Goal: Information Seeking & Learning: Learn about a topic

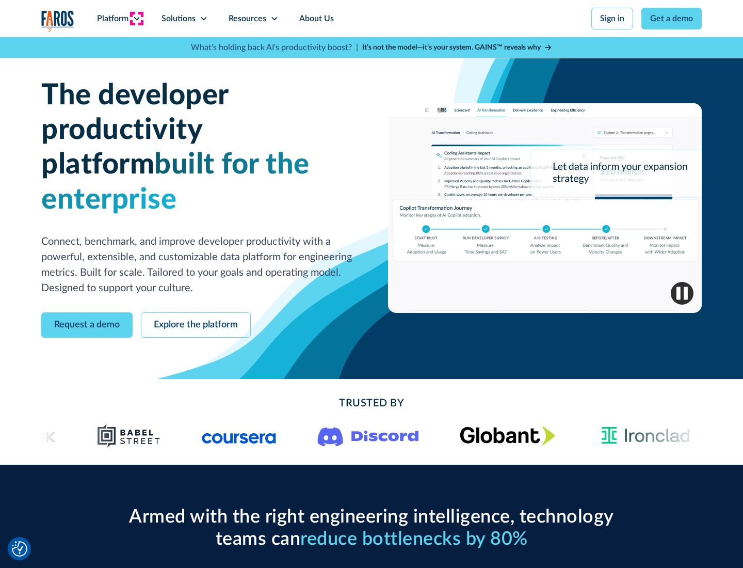
click at [136, 19] on icon at bounding box center [137, 18] width 8 height 8
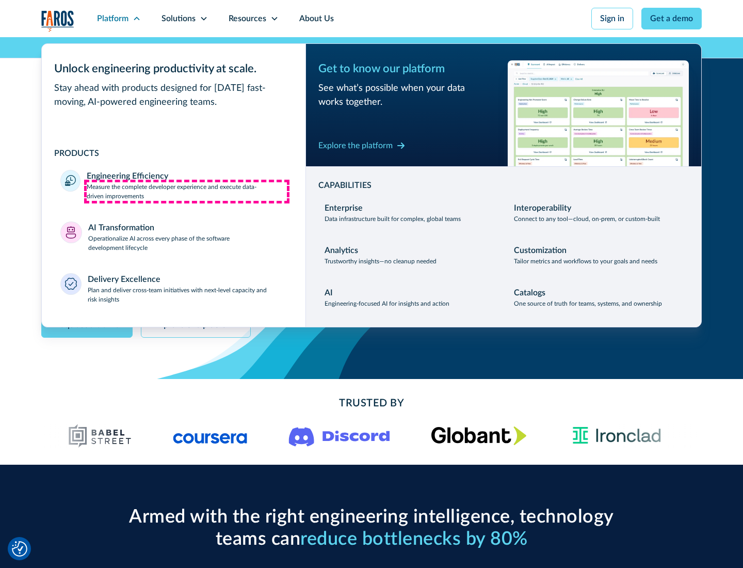
click at [187, 191] on p "Measure the complete developer experience and execute data-driven improvements" at bounding box center [187, 191] width 200 height 19
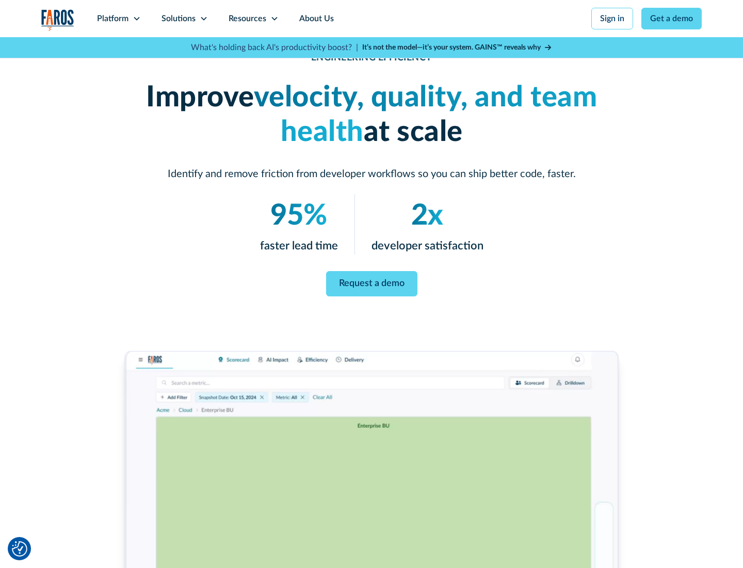
click at [372, 282] on link "Request a demo" at bounding box center [371, 283] width 91 height 25
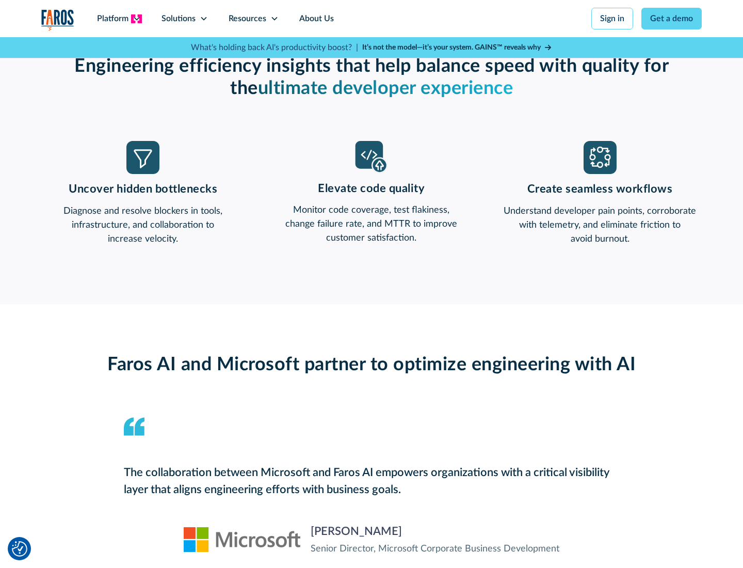
click at [136, 19] on icon at bounding box center [137, 18] width 8 height 8
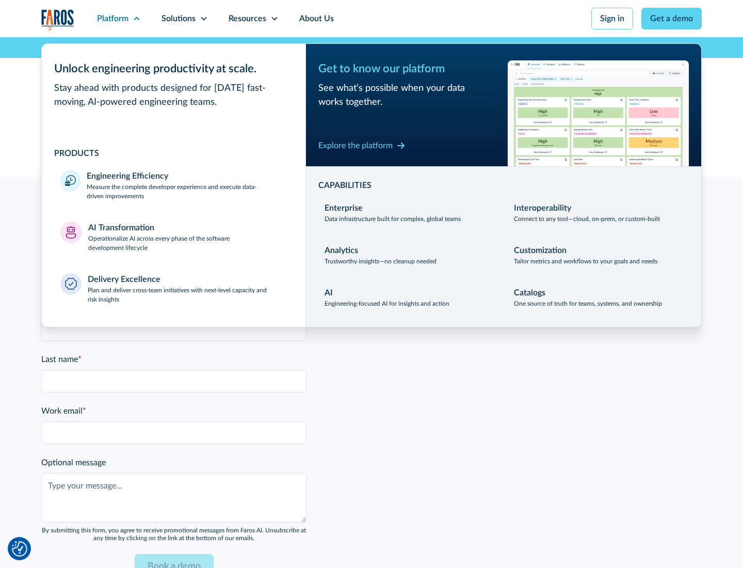
scroll to position [2265, 0]
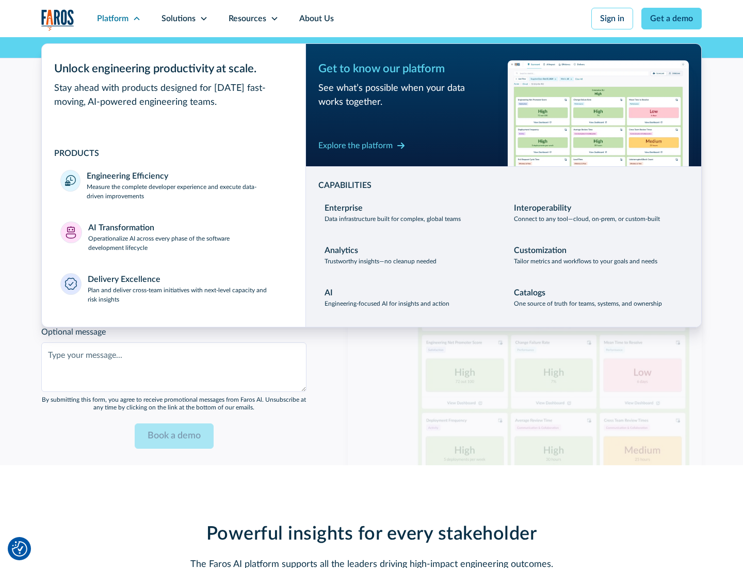
click at [187, 236] on p "Operationalize AI across every phase of the software development lifecycle" at bounding box center [187, 243] width 199 height 19
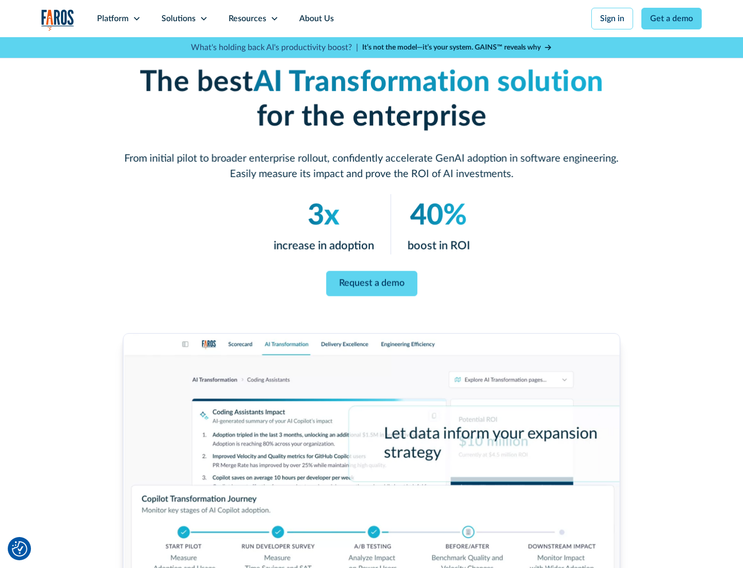
click at [372, 280] on link "Request a demo" at bounding box center [371, 283] width 91 height 25
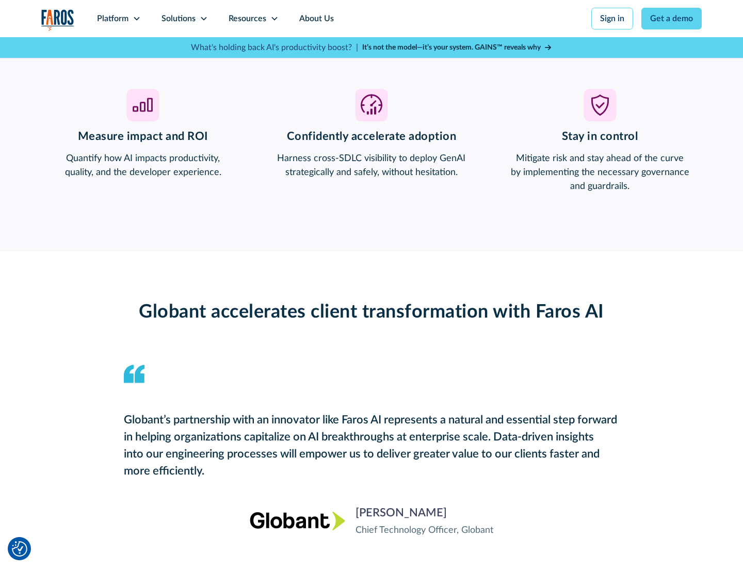
click at [119, 19] on div "Platform" at bounding box center [112, 18] width 31 height 12
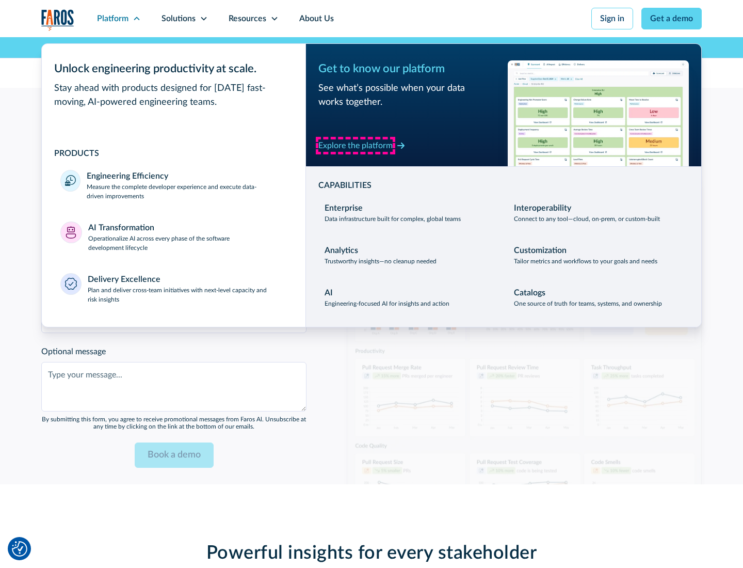
scroll to position [2501, 0]
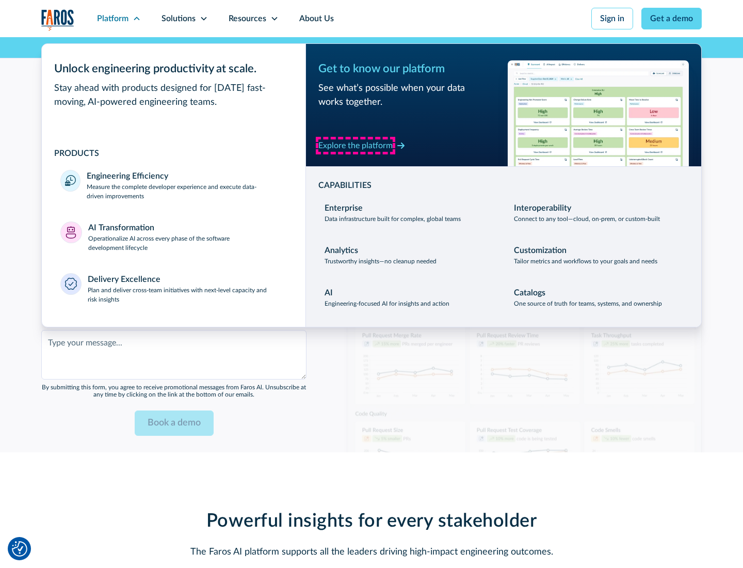
click at [356, 145] on div "Explore the platform" at bounding box center [356, 145] width 74 height 12
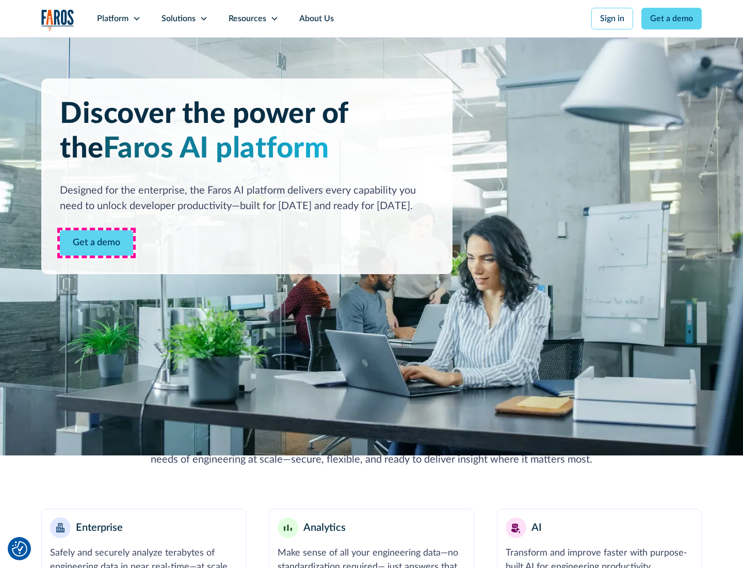
click at [97, 243] on link "Get a demo" at bounding box center [96, 242] width 73 height 25
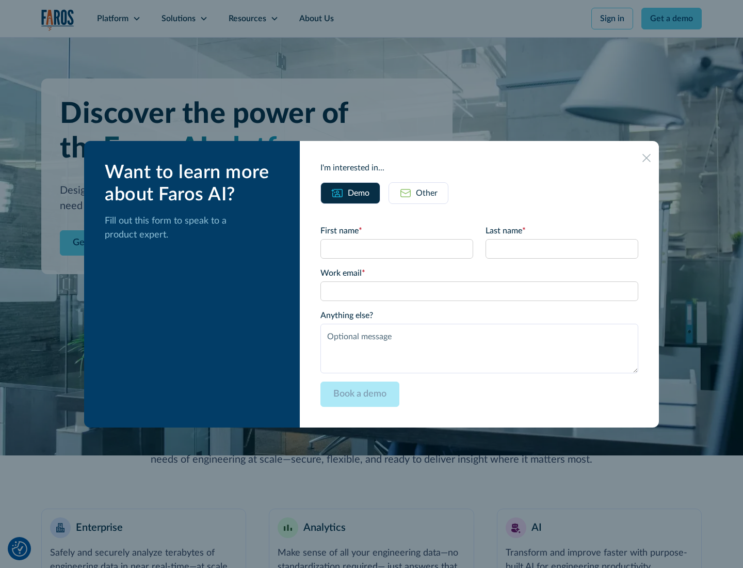
click at [427, 193] on div "Other" at bounding box center [427, 193] width 22 height 12
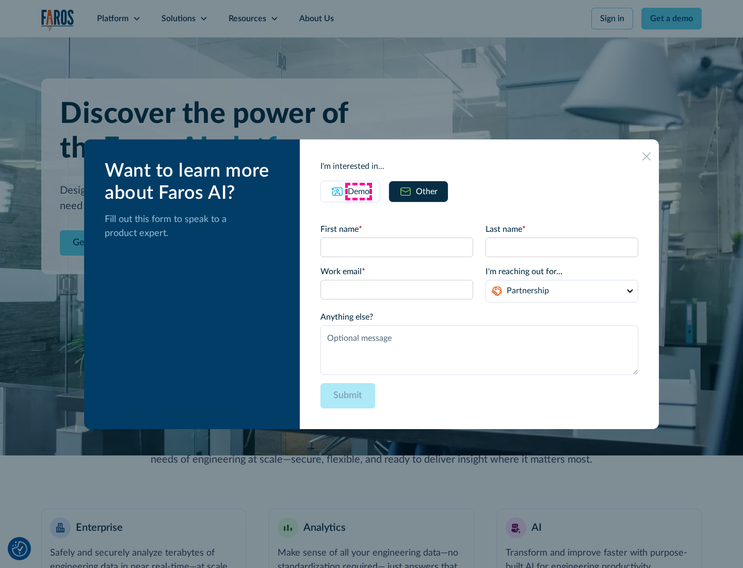
click at [359, 191] on div "Demo" at bounding box center [359, 191] width 22 height 12
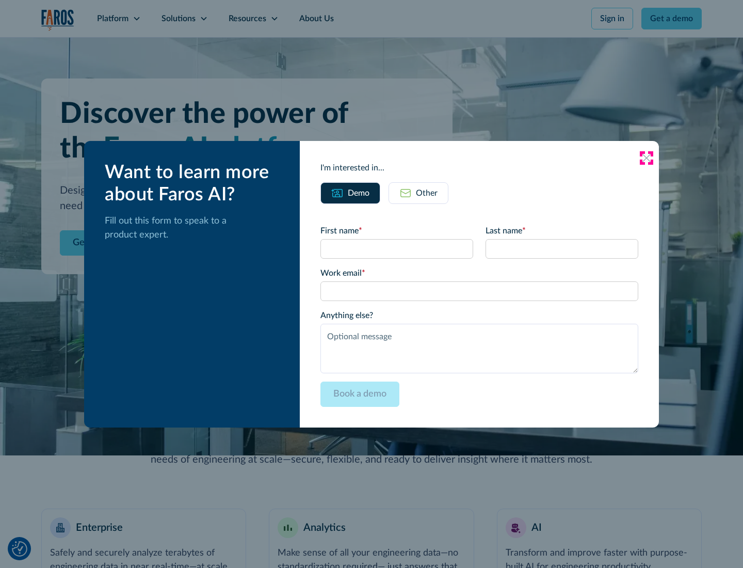
click at [647, 157] on icon at bounding box center [647, 158] width 8 height 8
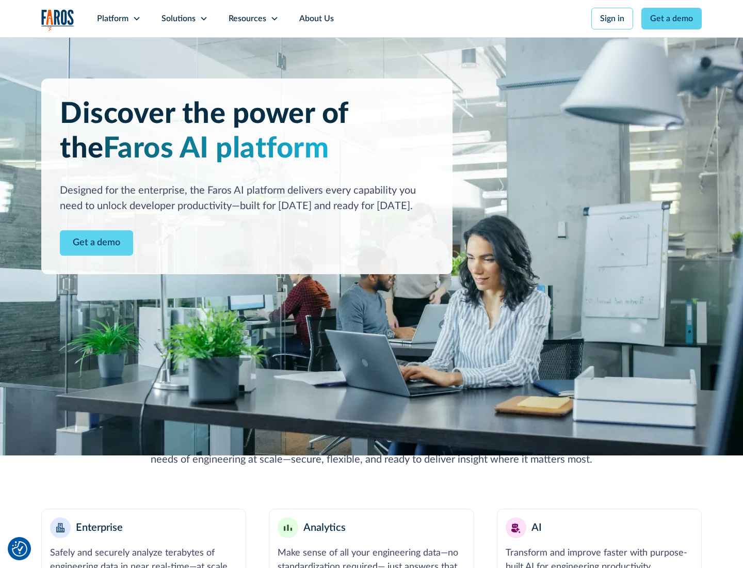
click at [136, 19] on icon at bounding box center [137, 18] width 8 height 8
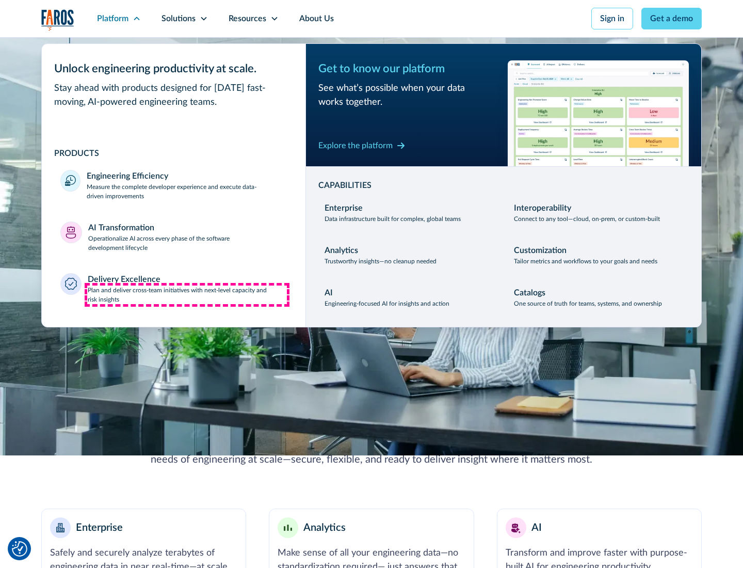
click at [187, 294] on p "Plan and deliver cross-team initiatives with next-level capacity and risk insig…" at bounding box center [188, 294] width 200 height 19
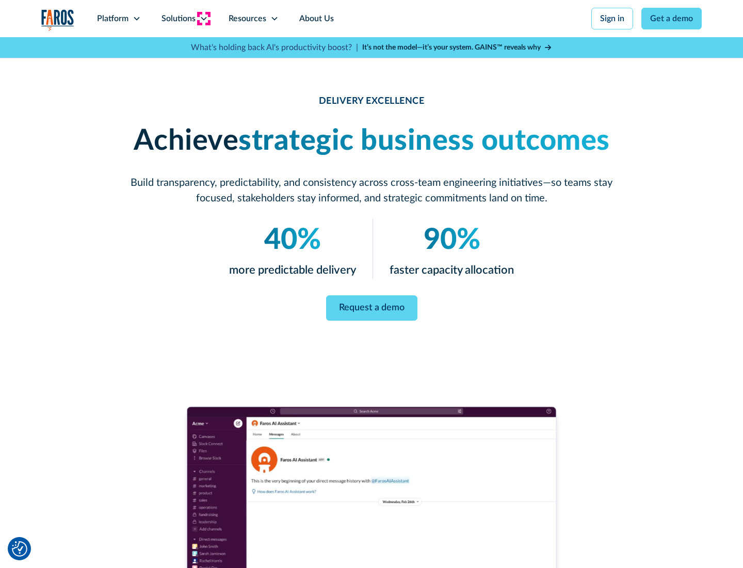
click at [203, 19] on icon at bounding box center [204, 18] width 8 height 8
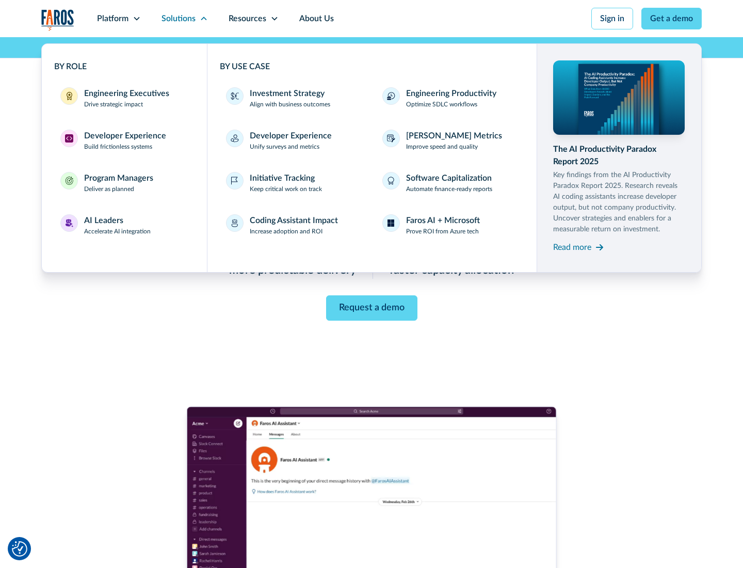
click at [124, 98] on div "Engineering Executives" at bounding box center [126, 93] width 85 height 12
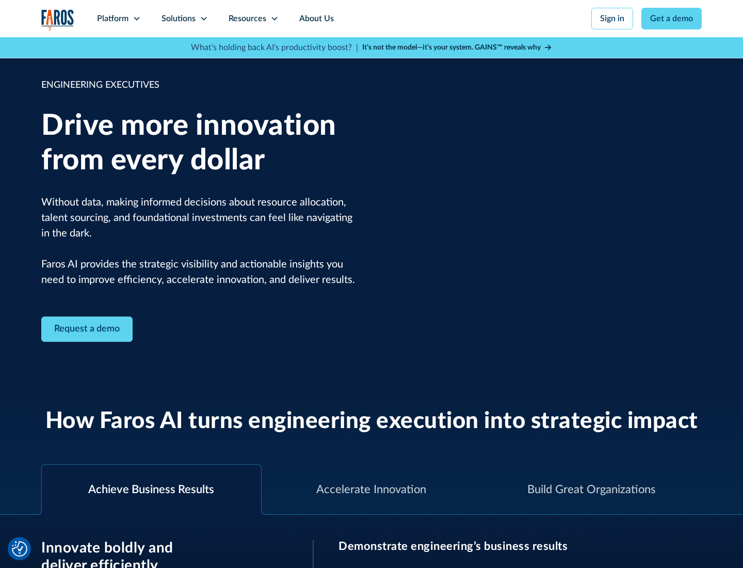
click at [203, 19] on icon at bounding box center [204, 18] width 8 height 8
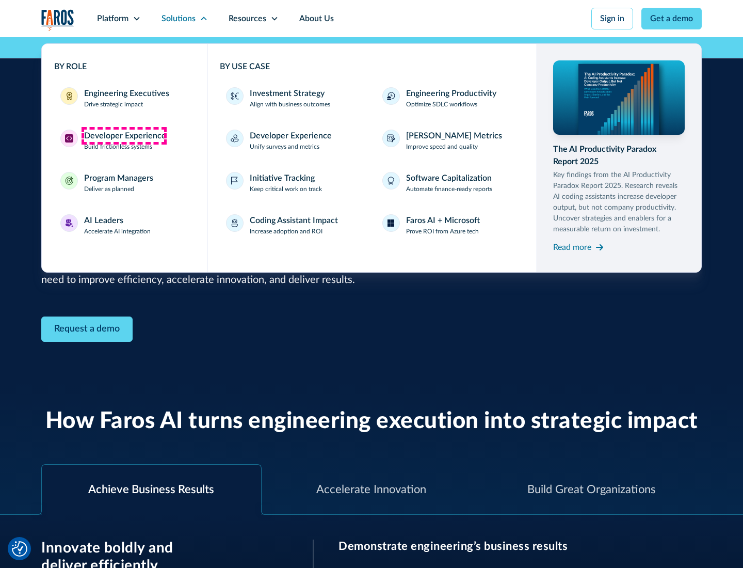
click at [124, 136] on div "Developer Experience" at bounding box center [125, 136] width 82 height 12
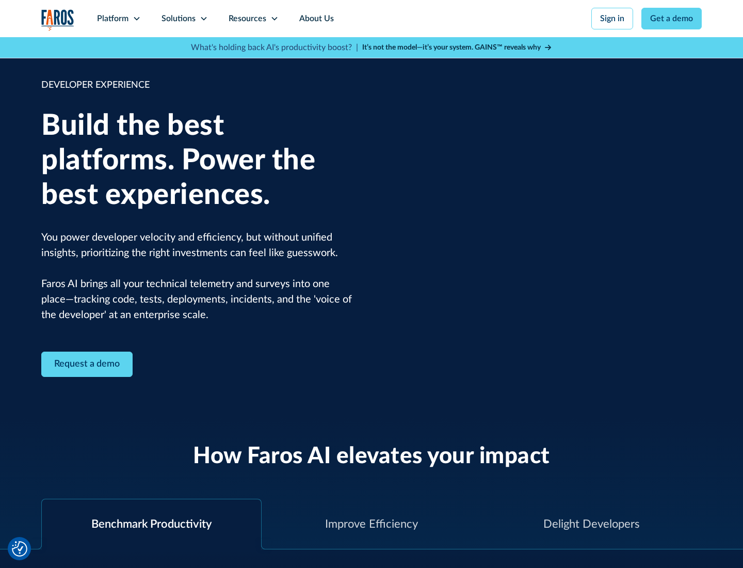
click at [184, 19] on div "Solutions" at bounding box center [179, 18] width 34 height 12
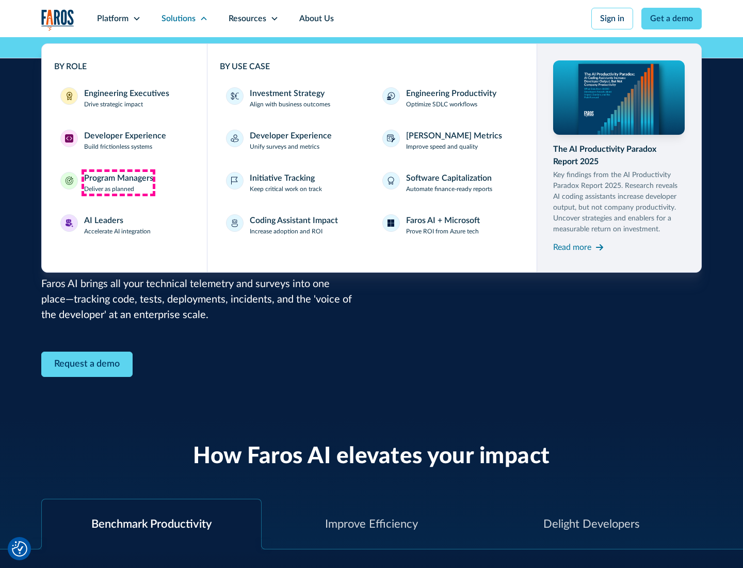
click at [118, 183] on div "Program Managers" at bounding box center [118, 178] width 69 height 12
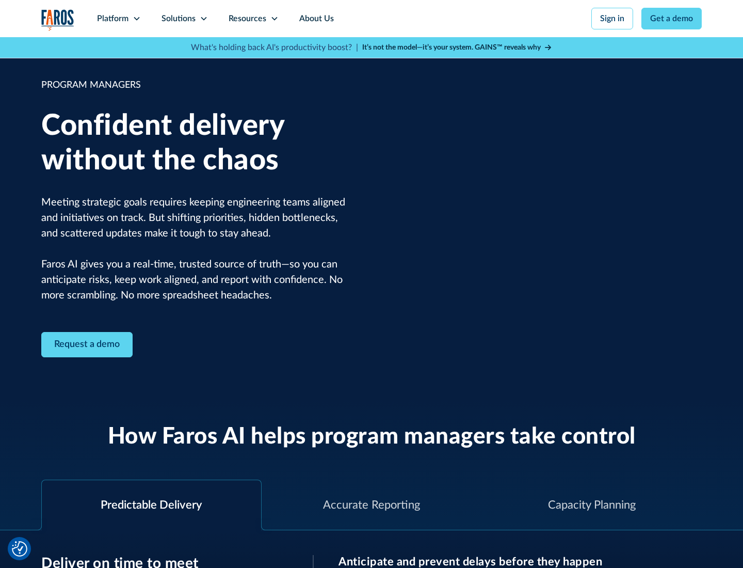
click at [203, 19] on icon at bounding box center [204, 18] width 8 height 8
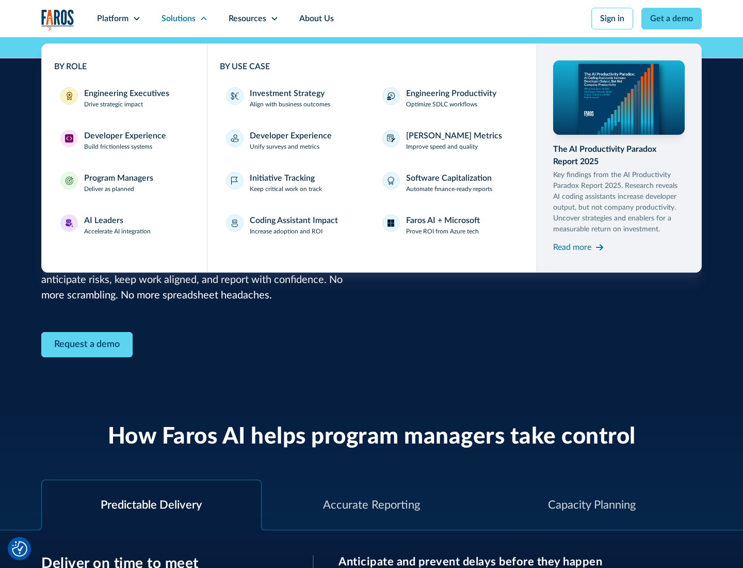
click at [118, 225] on div "AI Leaders" at bounding box center [103, 220] width 39 height 12
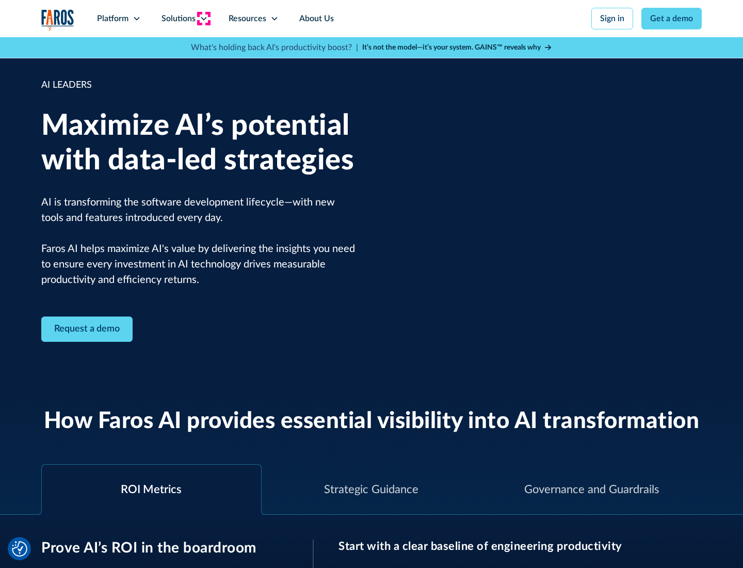
click at [203, 19] on icon at bounding box center [204, 18] width 8 height 8
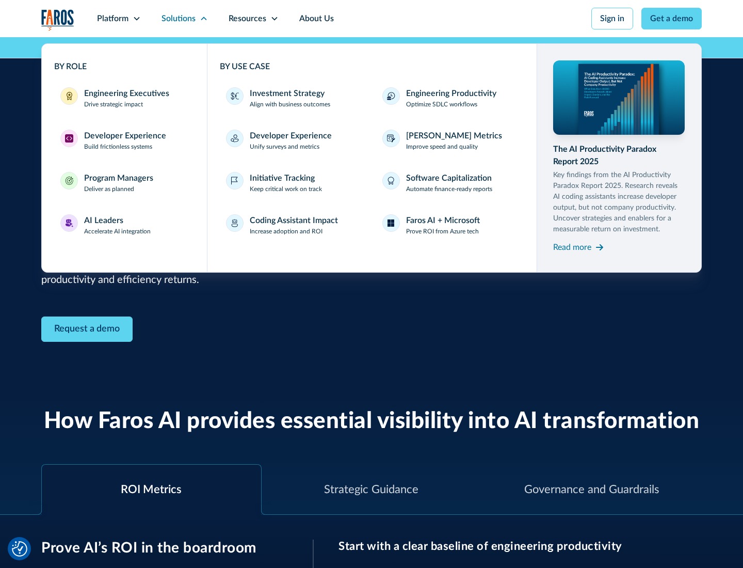
click at [286, 93] on div "Investment Strategy" at bounding box center [287, 93] width 75 height 12
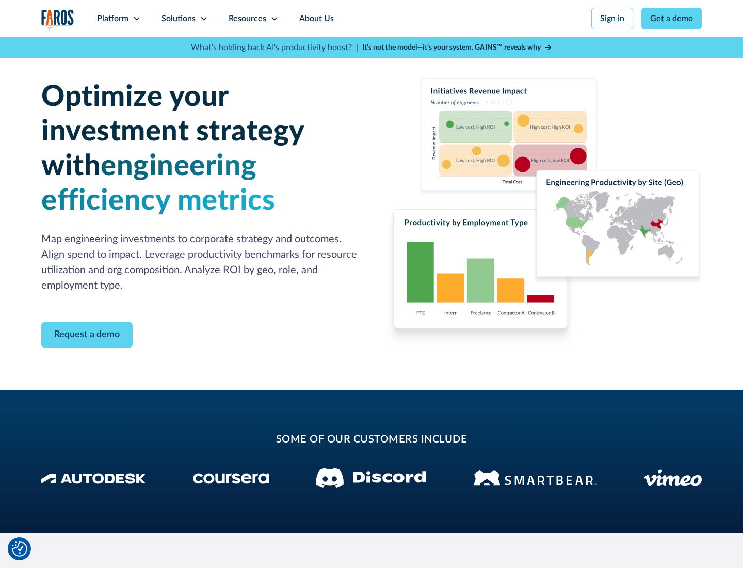
click at [203, 19] on icon at bounding box center [204, 18] width 8 height 8
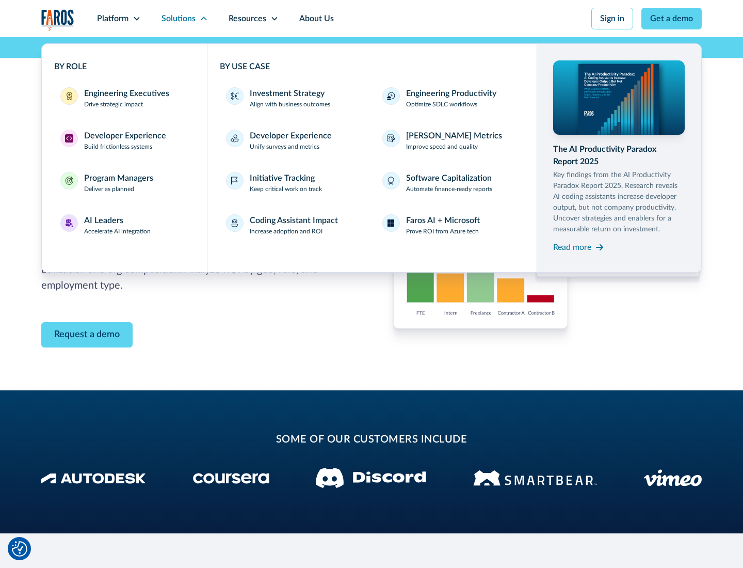
click at [442, 231] on p "Prove ROI from Azure tech" at bounding box center [442, 231] width 73 height 9
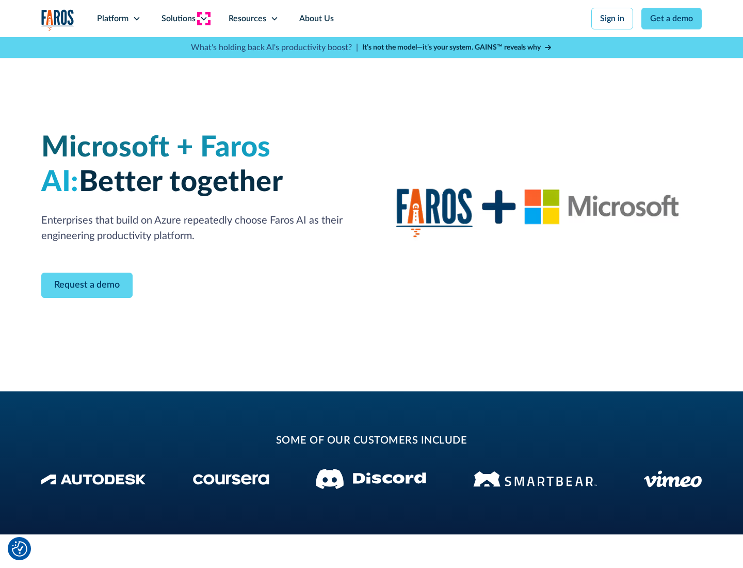
click at [203, 19] on icon at bounding box center [204, 18] width 8 height 8
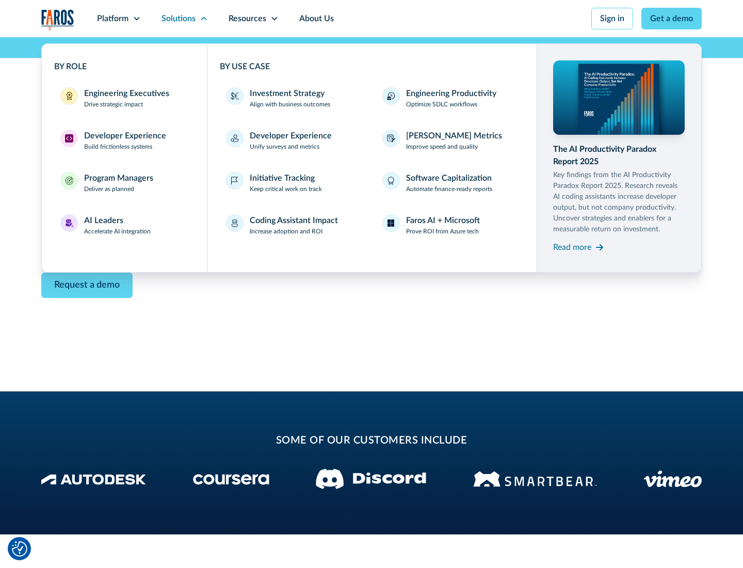
click at [573, 247] on div "Read more" at bounding box center [572, 247] width 38 height 12
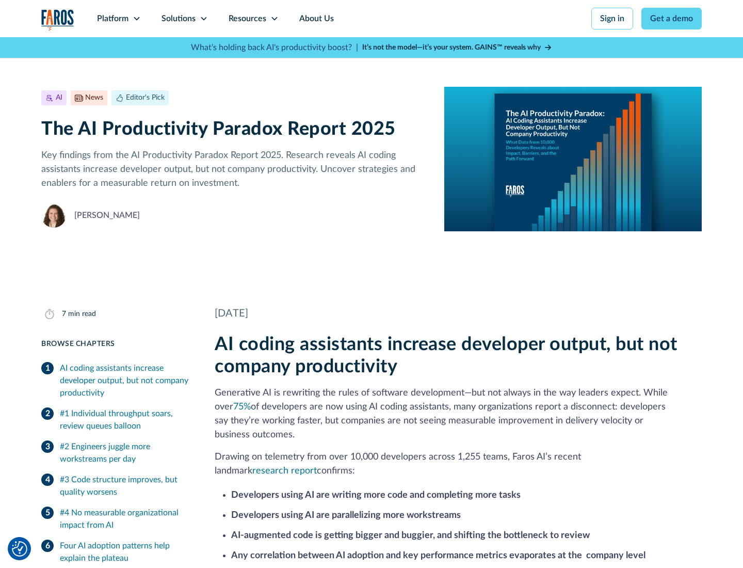
click at [274, 19] on icon at bounding box center [275, 18] width 8 height 8
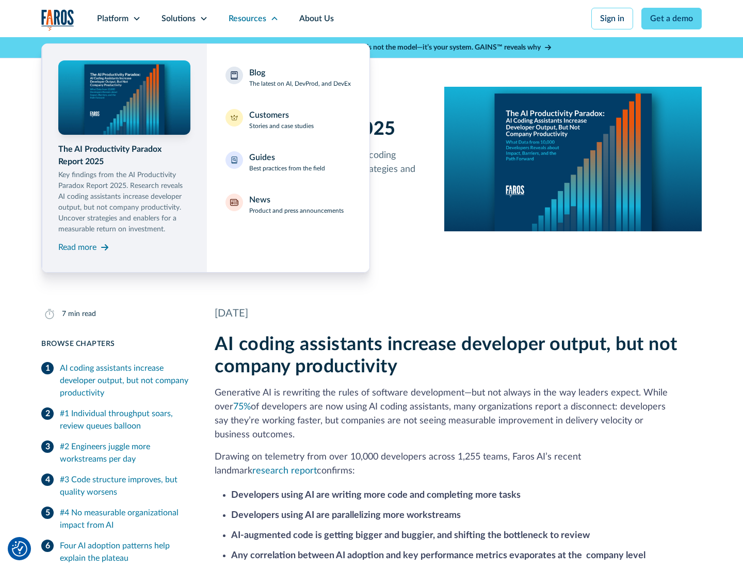
click at [300, 77] on div "Blog The latest on AI, DevProd, and DevEx" at bounding box center [300, 78] width 102 height 22
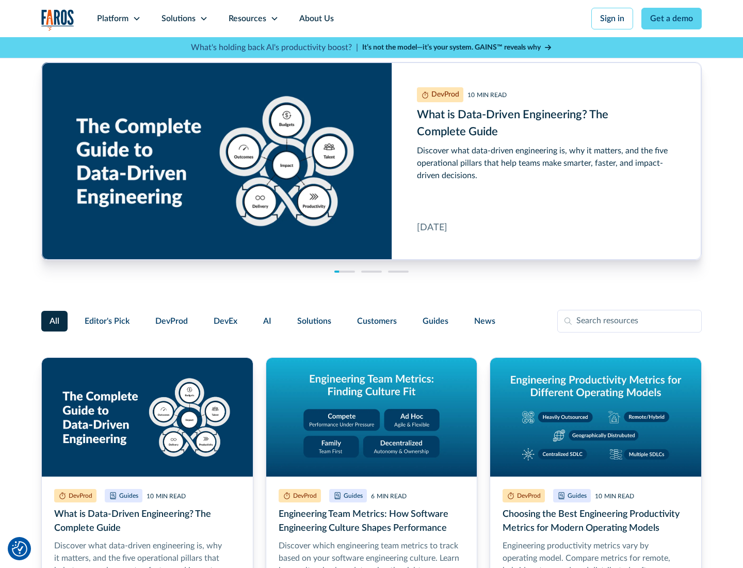
click at [672, 19] on link "Get a demo" at bounding box center [672, 19] width 60 height 22
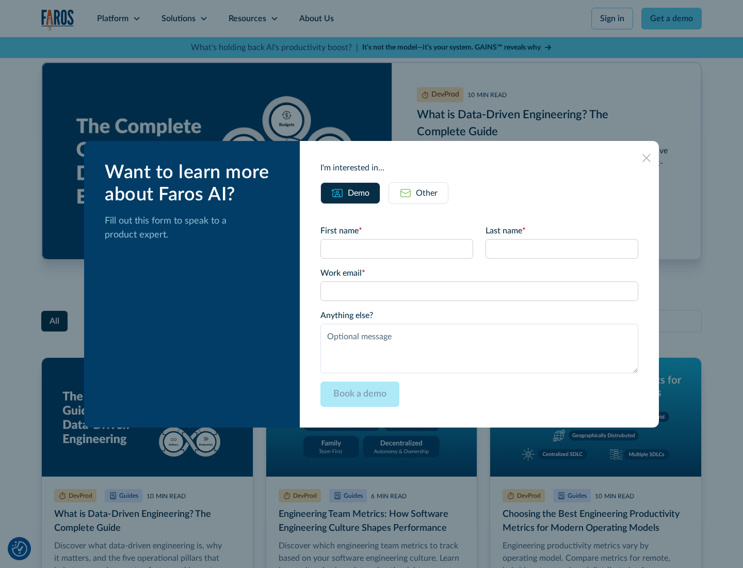
click at [419, 193] on div "Other" at bounding box center [427, 193] width 22 height 12
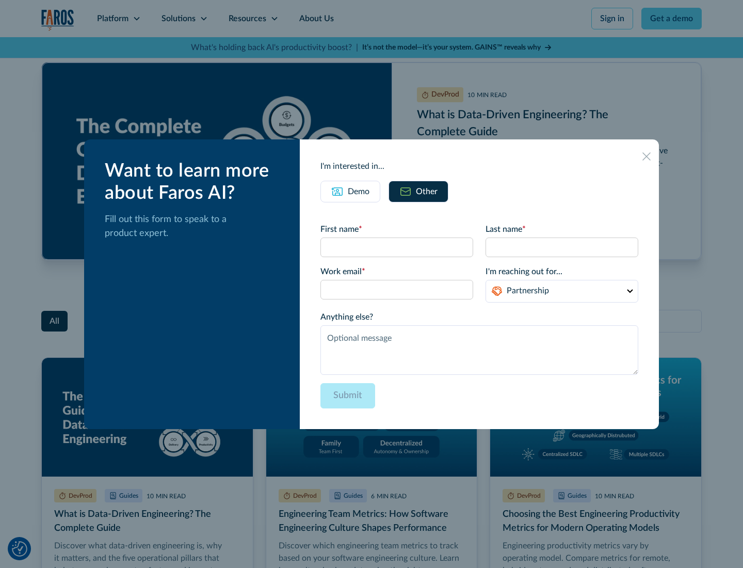
click at [647, 156] on icon at bounding box center [647, 156] width 8 height 8
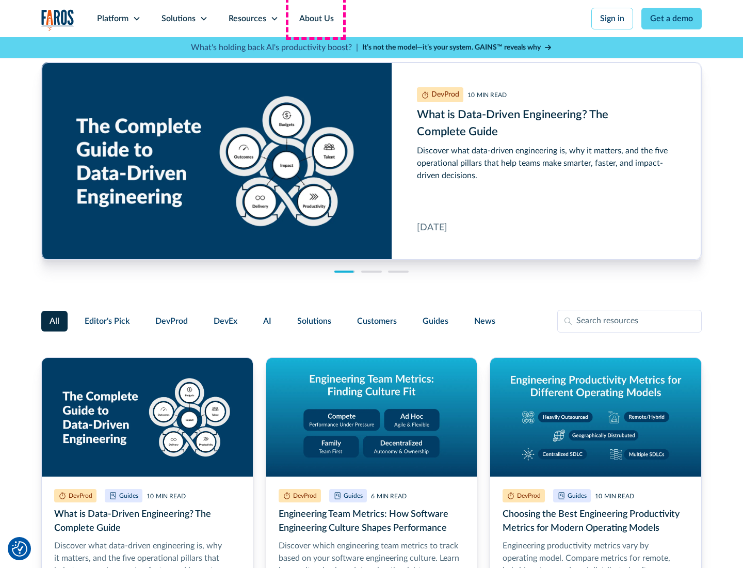
click at [315, 19] on link "About Us" at bounding box center [316, 18] width 55 height 37
